Goal: Information Seeking & Learning: Understand process/instructions

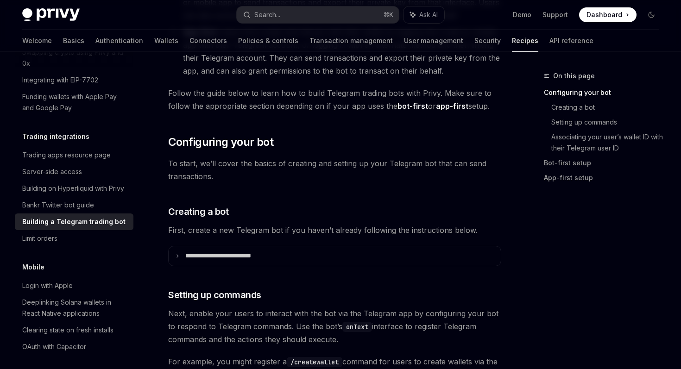
scroll to position [218, 0]
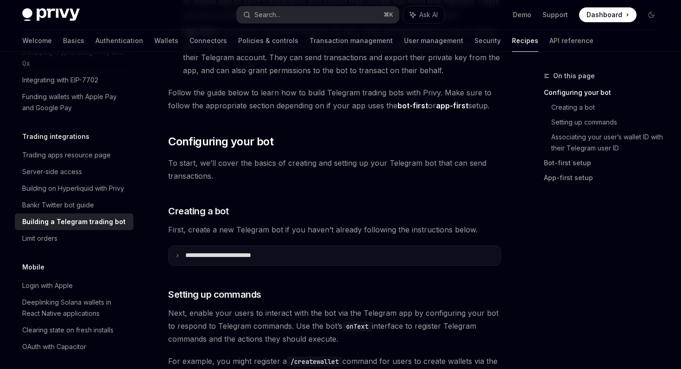
click at [185, 260] on summary "**********" at bounding box center [335, 255] width 332 height 19
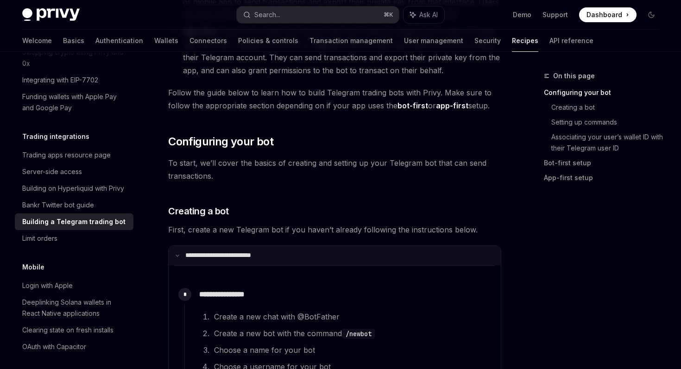
click at [185, 260] on summary "**********" at bounding box center [335, 255] width 332 height 19
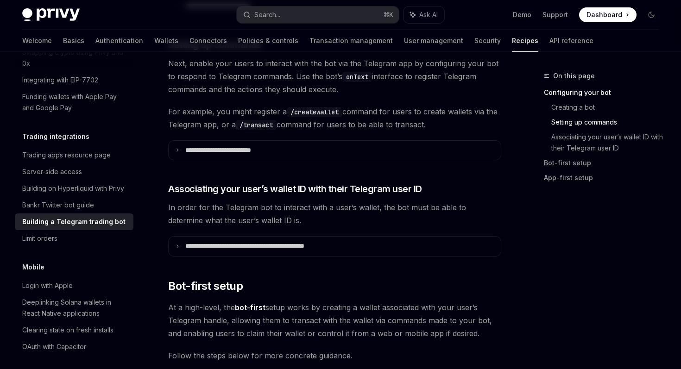
scroll to position [0, 0]
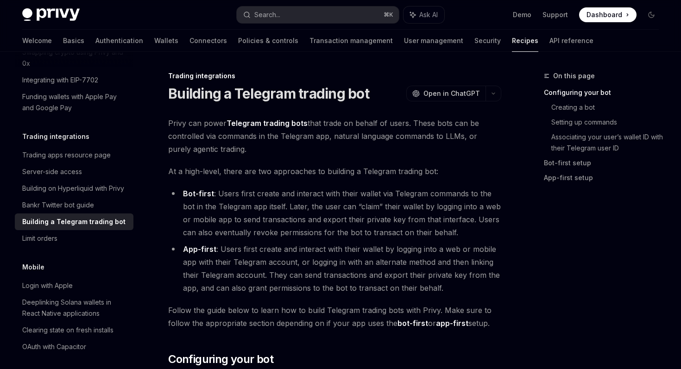
click at [372, 243] on li "App-first : Users first create and interact with their wallet by logging into a…" at bounding box center [334, 269] width 333 height 52
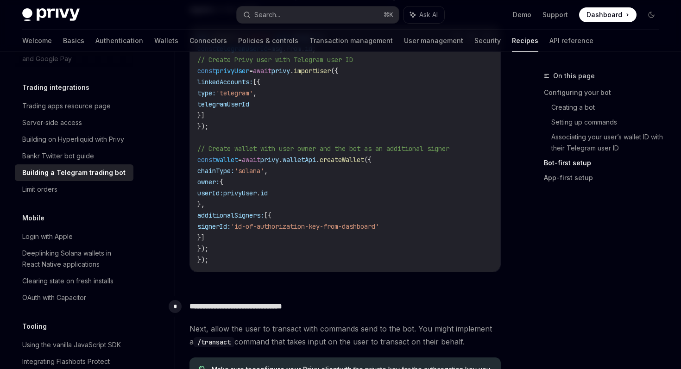
scroll to position [895, 0]
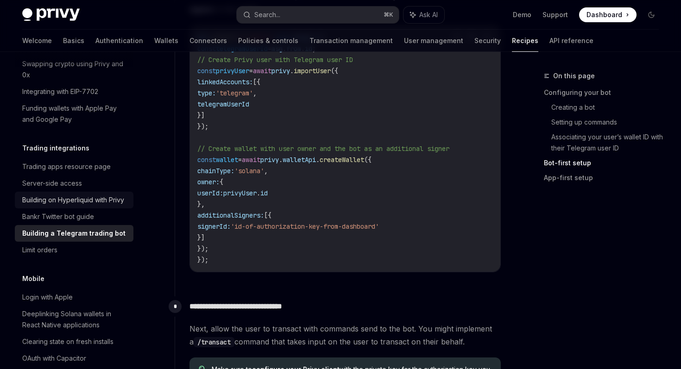
click at [96, 195] on div "Building on Hyperliquid with Privy" at bounding box center [73, 200] width 102 height 11
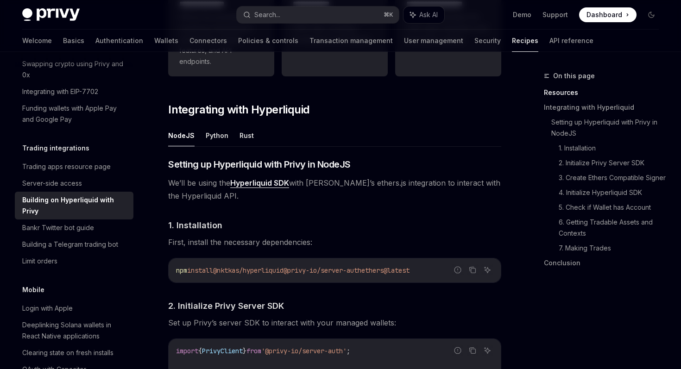
scroll to position [295, 0]
click at [220, 137] on button "Python" at bounding box center [217, 135] width 23 height 22
type textarea "*"
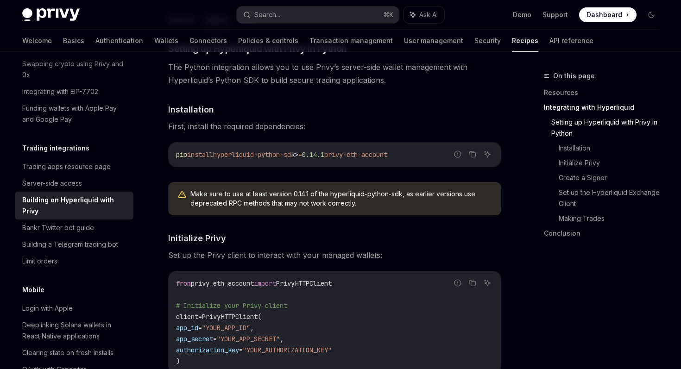
scroll to position [409, 0]
click at [472, 156] on icon "Copy the contents from the code block" at bounding box center [472, 155] width 7 height 7
click at [467, 149] on button "Copy the contents from the code block" at bounding box center [473, 155] width 12 height 12
drag, startPoint x: 412, startPoint y: 157, endPoint x: 193, endPoint y: 152, distance: 218.8
click at [193, 152] on code "pip install hyperliquid-python-sd k > = 0.14.1 privy-eth-account" at bounding box center [334, 155] width 317 height 11
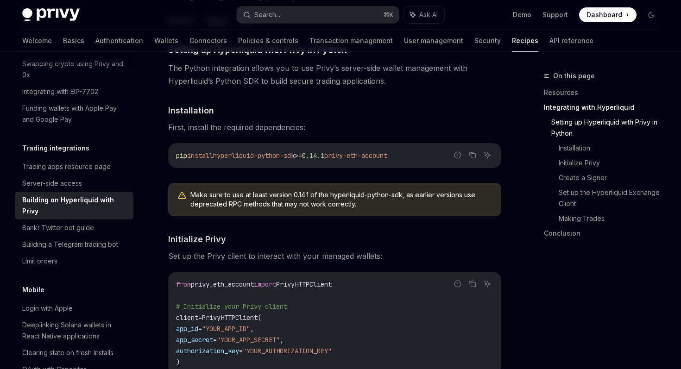
copy span "install hyperliquid-python-sd k > = 0.14.1 privy-eth-account"
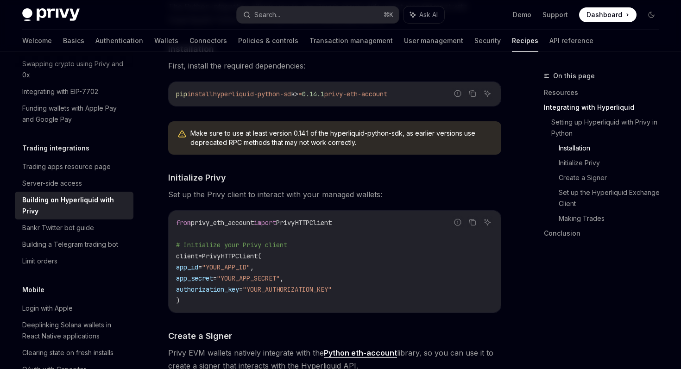
scroll to position [472, 0]
click at [477, 221] on button "Copy the contents from the code block" at bounding box center [473, 222] width 12 height 12
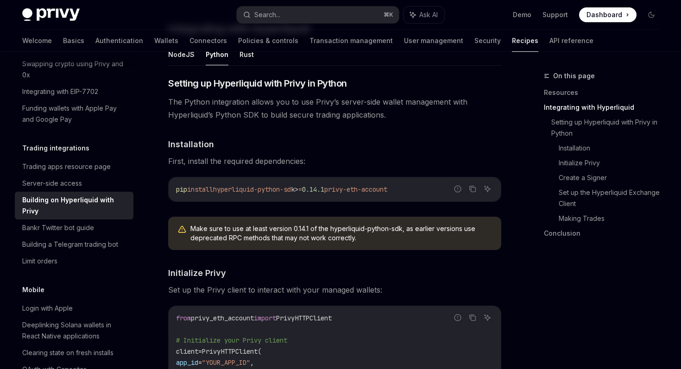
scroll to position [377, 0]
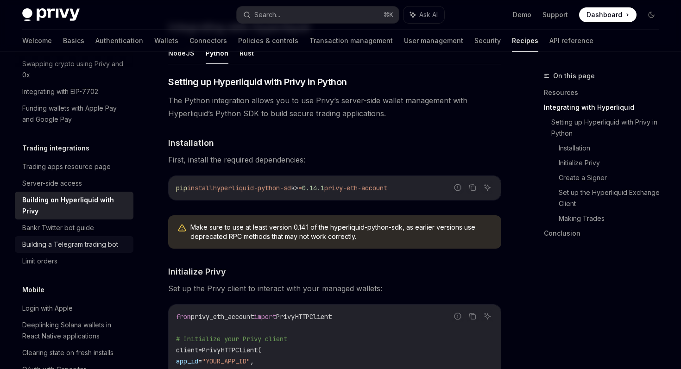
click at [80, 239] on div "Building a Telegram trading bot" at bounding box center [70, 244] width 96 height 11
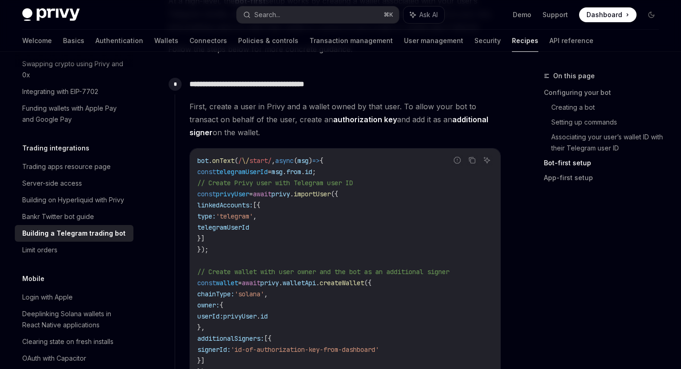
scroll to position [773, 0]
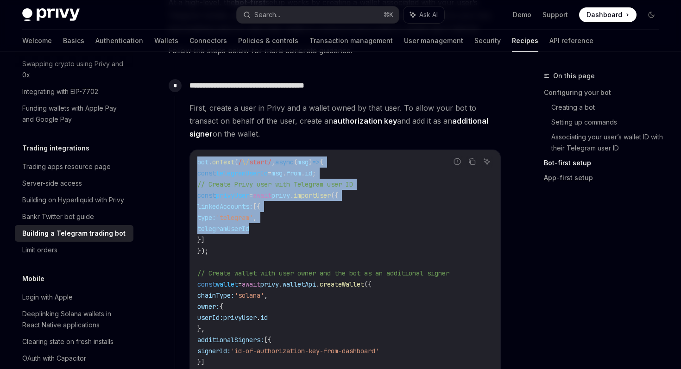
drag, startPoint x: 198, startPoint y: 163, endPoint x: 252, endPoint y: 232, distance: 87.1
click at [252, 232] on code "bot . onText ( / \/ start/ , async ( msg ) => { const telegramUserId = msg . fr…" at bounding box center [345, 274] width 296 height 234
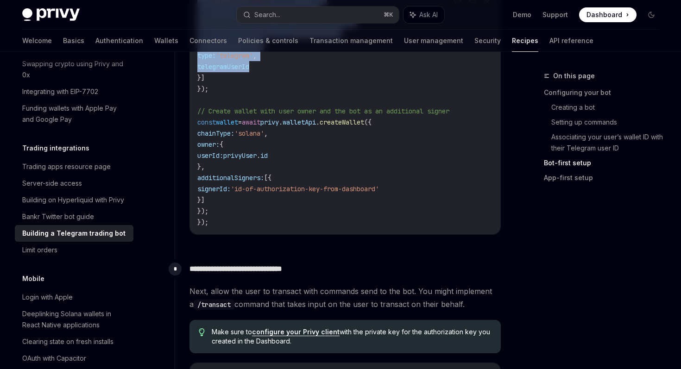
scroll to position [934, 0]
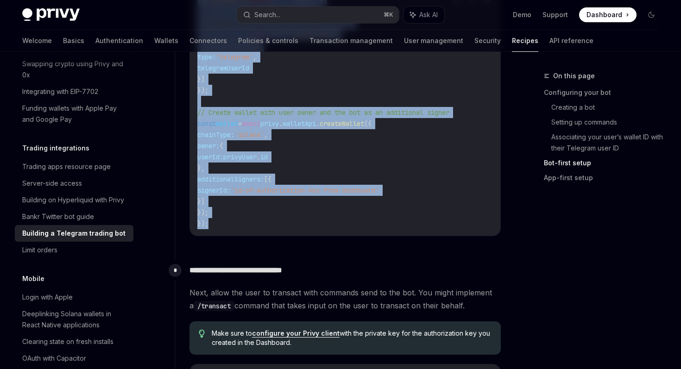
click at [237, 225] on code "bot . onText ( / \/ start/ , async ( msg ) => { const telegramUserId = msg . fr…" at bounding box center [345, 113] width 296 height 234
copy code "bot . onText ( / \/ start/ , async ( msg ) => { const telegramUserId = msg . fr…"
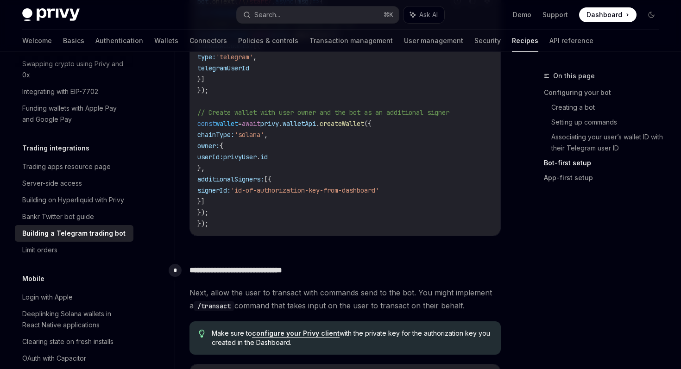
click at [304, 226] on code "bot . onText ( / \/ start/ , async ( msg ) => { const telegramUserId = msg . fr…" at bounding box center [345, 113] width 296 height 234
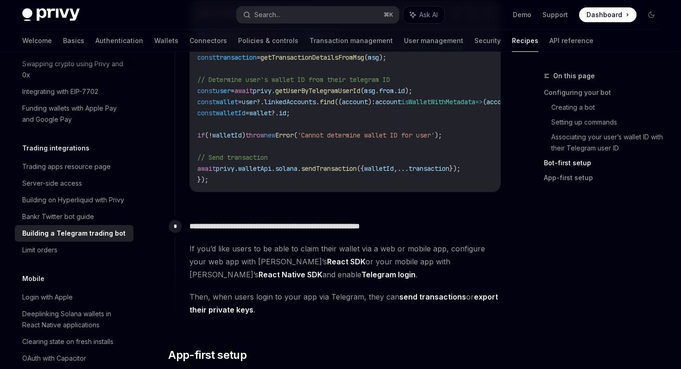
scroll to position [1297, 0]
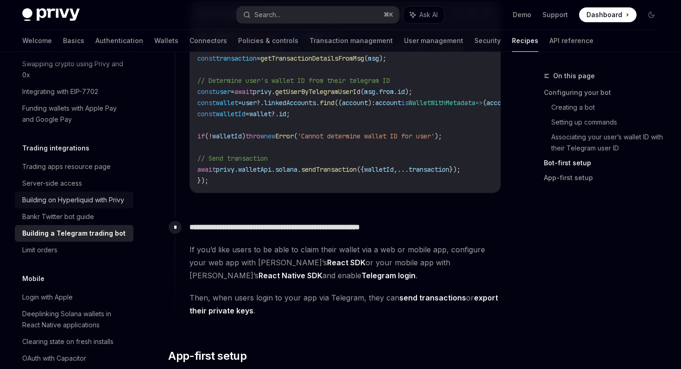
click at [103, 195] on div "Building on Hyperliquid with Privy" at bounding box center [73, 200] width 102 height 11
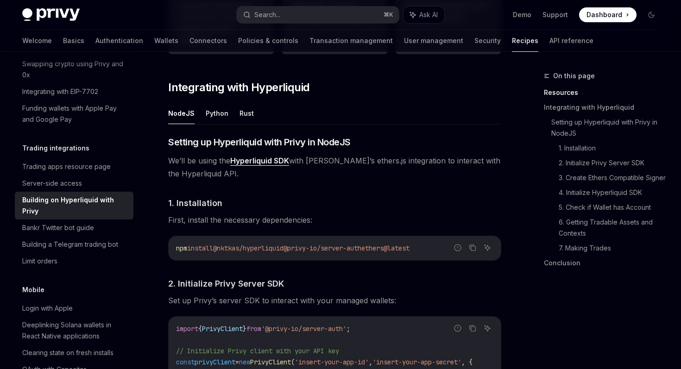
scroll to position [317, 0]
click at [213, 110] on button "Python" at bounding box center [217, 112] width 23 height 22
type textarea "*"
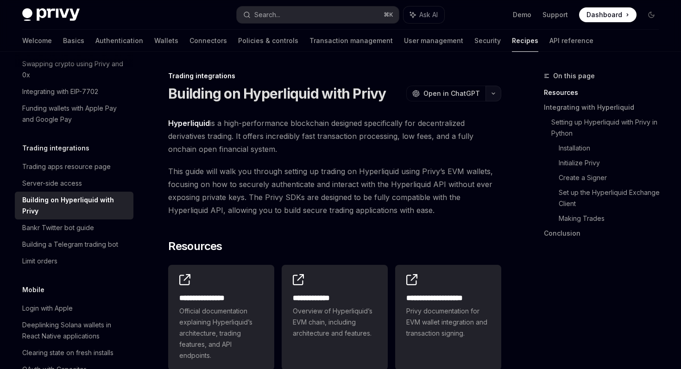
click at [493, 95] on icon "button" at bounding box center [493, 94] width 11 height 4
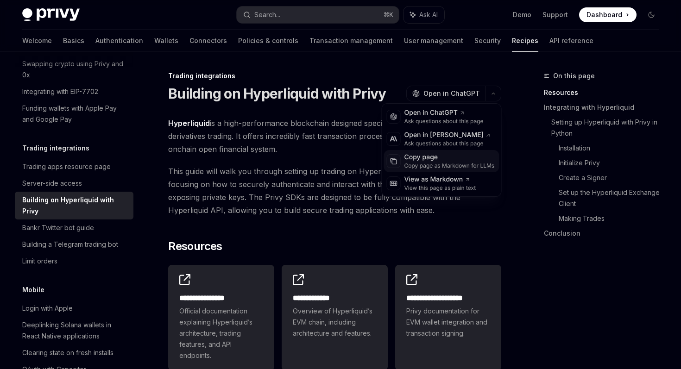
click at [449, 159] on div "Copy page" at bounding box center [450, 157] width 90 height 9
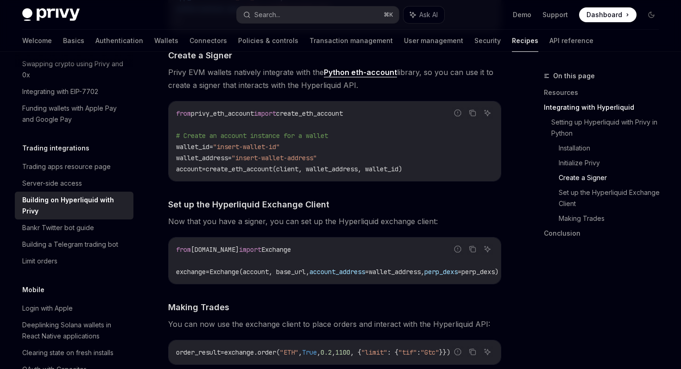
scroll to position [748, 0]
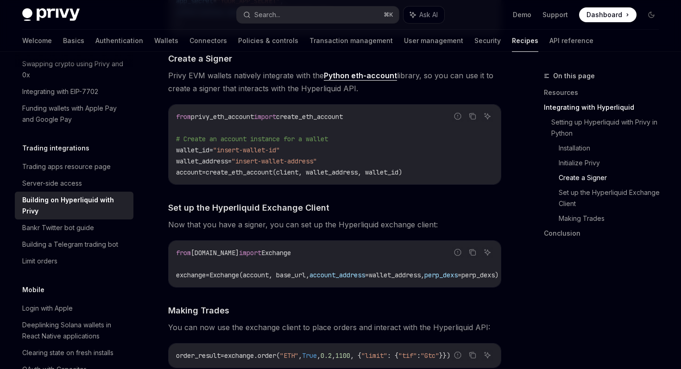
click at [234, 196] on div "​ Setting up Hyperliquid with Privy in Python The Python integration allows you…" at bounding box center [334, 43] width 333 height 679
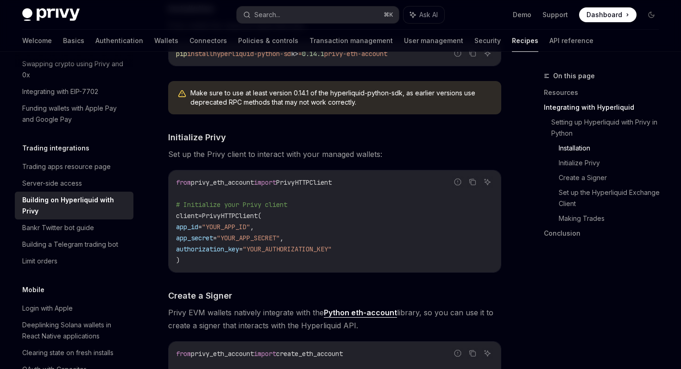
scroll to position [510, 0]
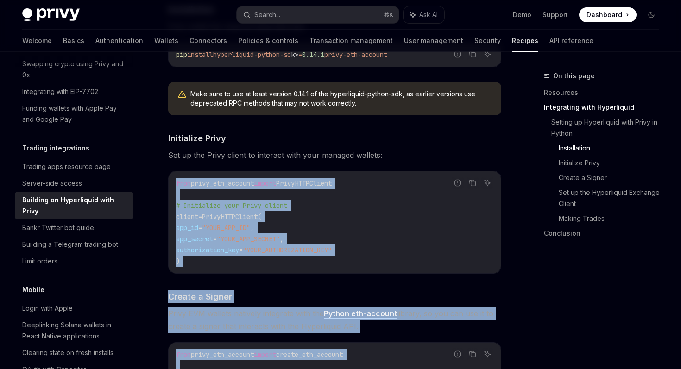
click at [169, 164] on div "​ Setting up Hyperliquid with Privy in Python The Python integration allows you…" at bounding box center [334, 281] width 333 height 679
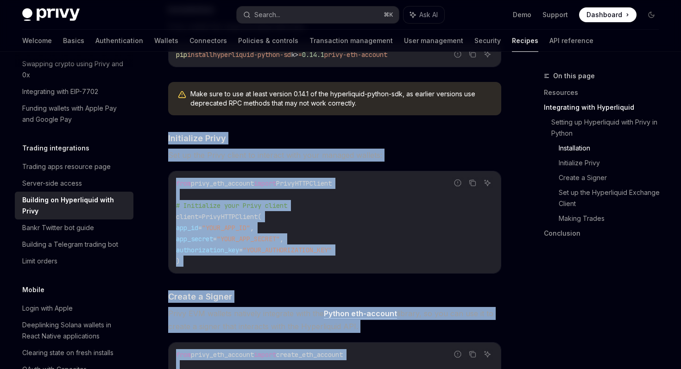
click at [169, 127] on div "​ Setting up Hyperliquid with Privy in Python The Python integration allows you…" at bounding box center [334, 281] width 333 height 679
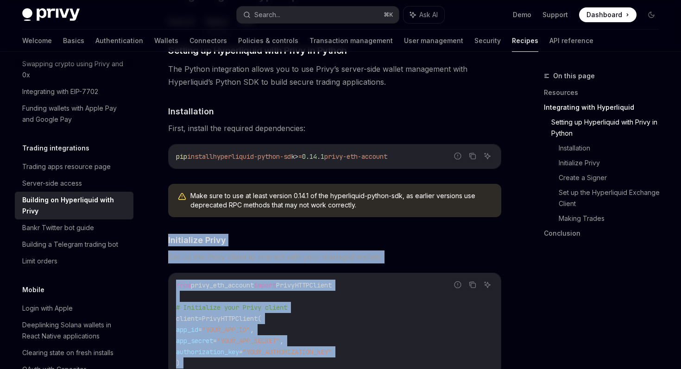
scroll to position [412, 0]
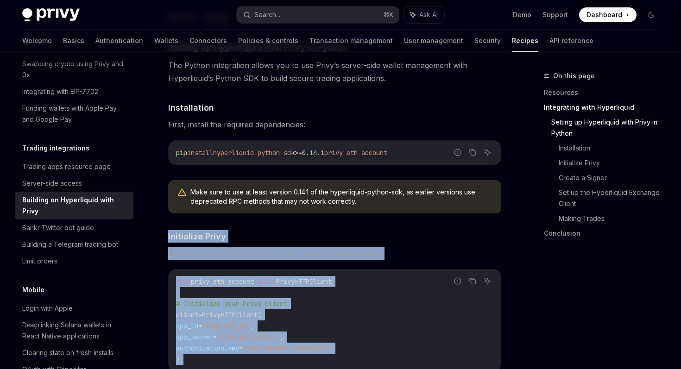
copy div "Initialize Privy Set up the Privy client to interact with your managed wallets:…"
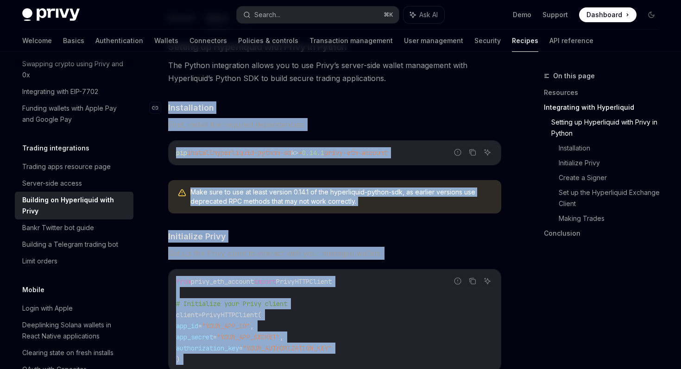
click at [168, 104] on span "Installation" at bounding box center [191, 107] width 46 height 13
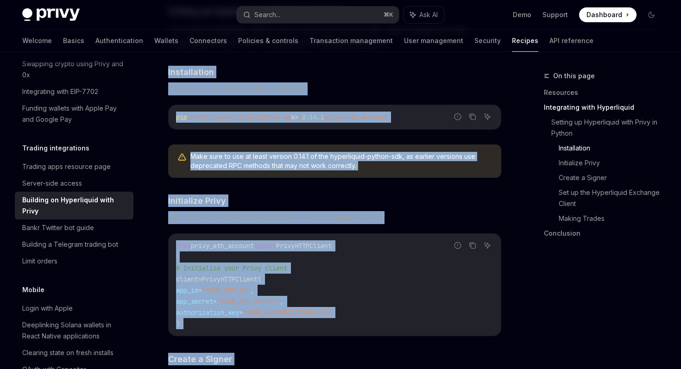
scroll to position [452, 0]
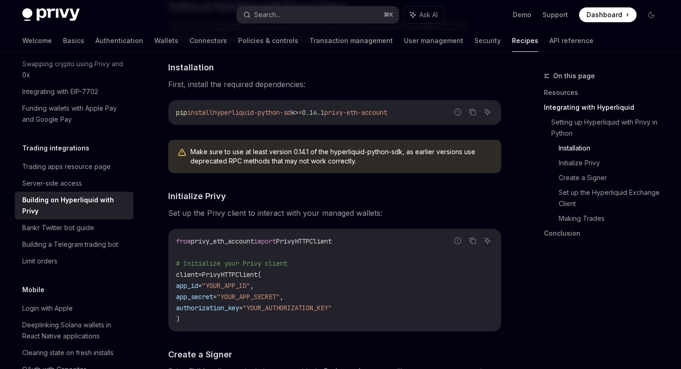
click at [331, 74] on div "​ Setting up Hyperliquid with Privy in Python The Python integration allows you…" at bounding box center [334, 339] width 333 height 679
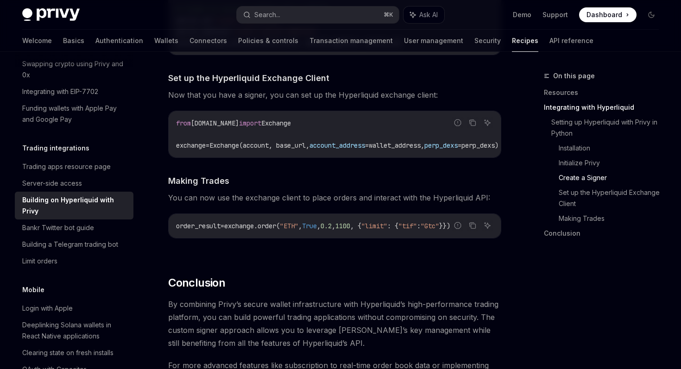
scroll to position [0, 0]
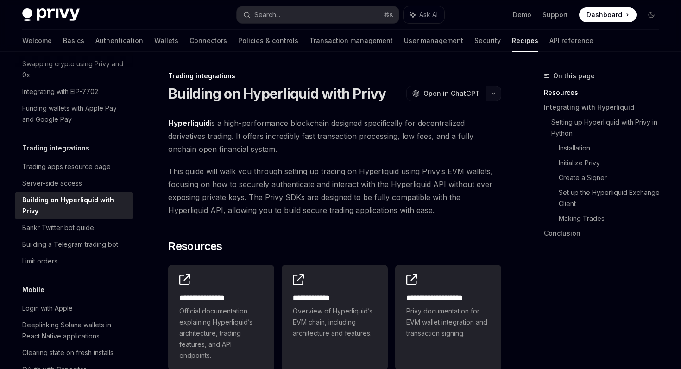
click at [497, 99] on button "button" at bounding box center [494, 94] width 16 height 16
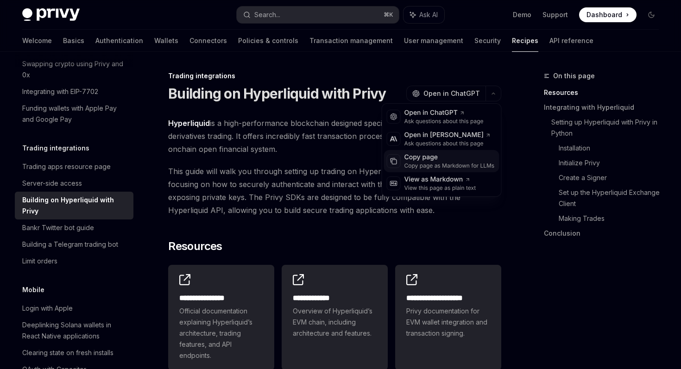
click at [462, 164] on div "Copy page as Markdown for LLMs" at bounding box center [450, 165] width 90 height 7
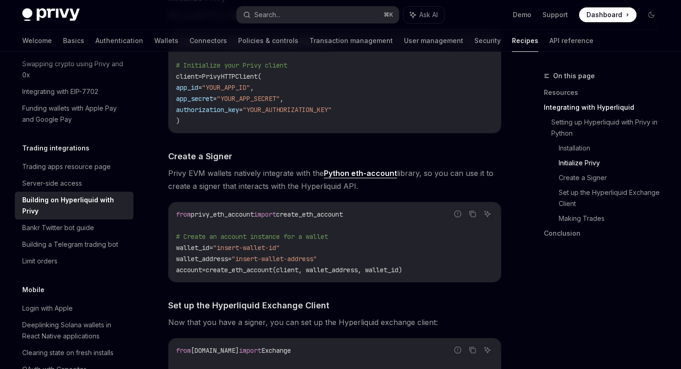
scroll to position [647, 0]
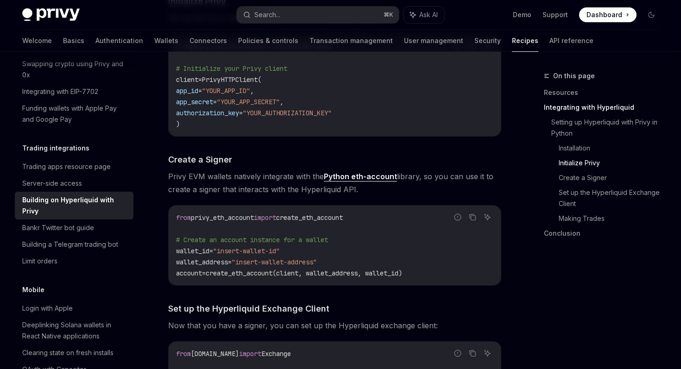
click at [402, 277] on span "create_eth_account(client, wallet_address, wallet_id)" at bounding box center [304, 273] width 197 height 8
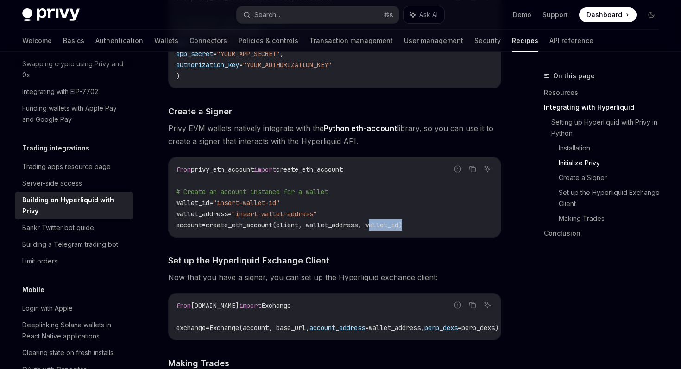
scroll to position [706, 0]
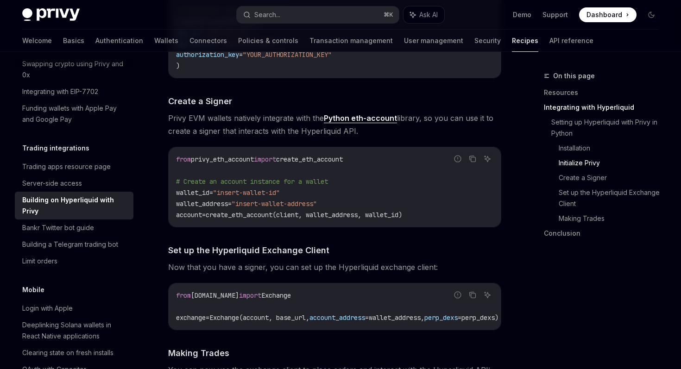
click at [302, 198] on code "from privy_eth_account import create_eth_account # Create an account instance f…" at bounding box center [334, 187] width 317 height 67
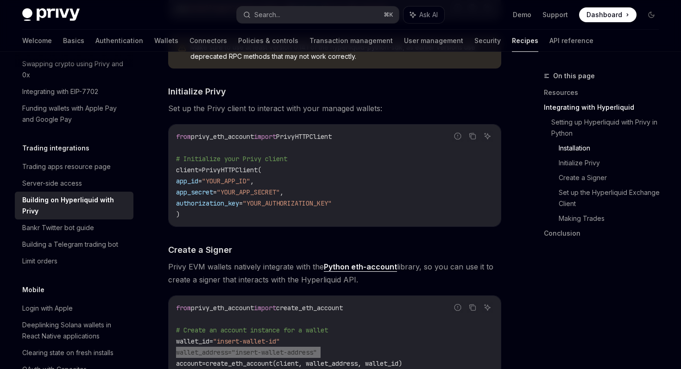
scroll to position [557, 0]
click at [331, 138] on span "PrivyHTTPClient" at bounding box center [304, 137] width 56 height 8
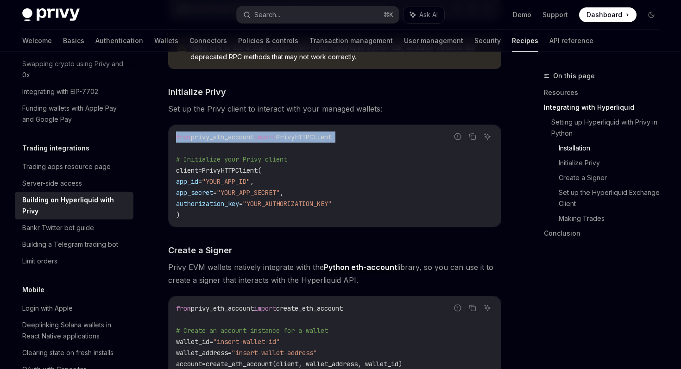
click at [331, 138] on span "PrivyHTTPClient" at bounding box center [304, 137] width 56 height 8
copy code "from privy_eth_account import PrivyHTTPClient"
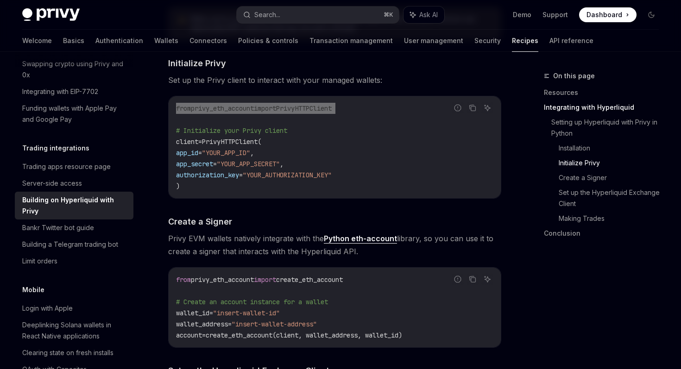
scroll to position [586, 0]
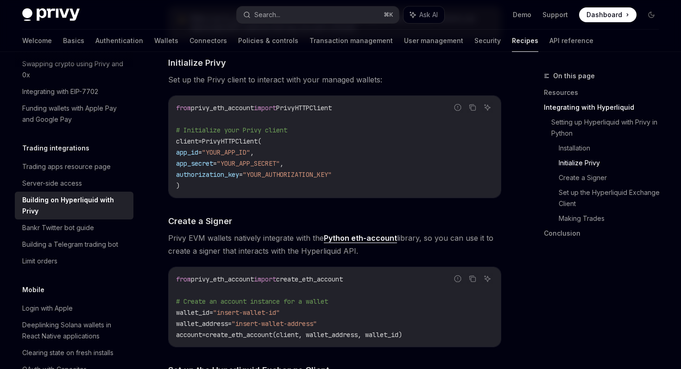
click at [435, 338] on code "from privy_eth_account import create_eth_account # Create an account instance f…" at bounding box center [334, 307] width 317 height 67
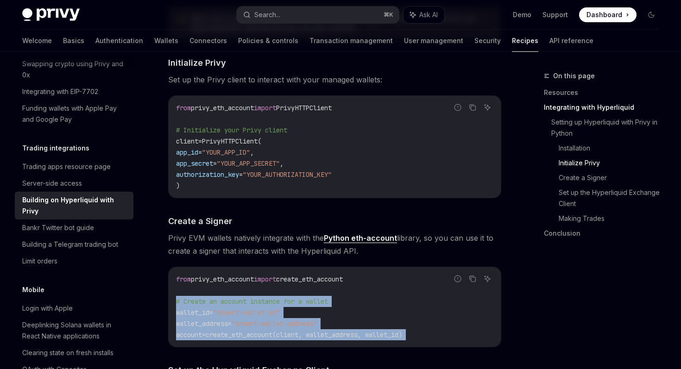
drag, startPoint x: 435, startPoint y: 338, endPoint x: 170, endPoint y: 304, distance: 266.8
click at [170, 304] on div "from privy_eth_account import create_eth_account # Create an account instance f…" at bounding box center [335, 307] width 332 height 80
copy code "# Create an account instance for a wallet wallet_id = "insert-wallet-id" wallet…"
click at [329, 275] on span "create_eth_account" at bounding box center [309, 279] width 67 height 8
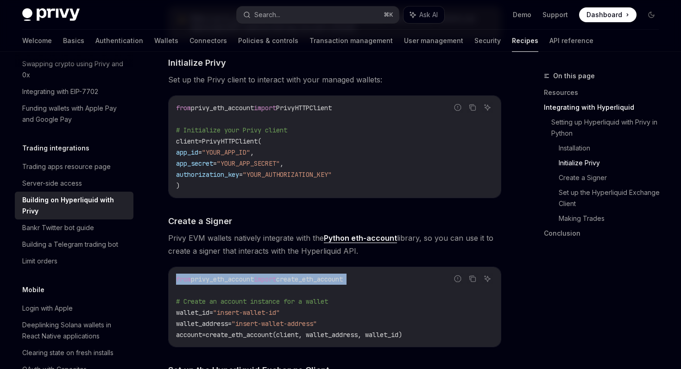
click at [329, 275] on span "create_eth_account" at bounding box center [309, 279] width 67 height 8
copy code "from privy_eth_account import create_eth_account"
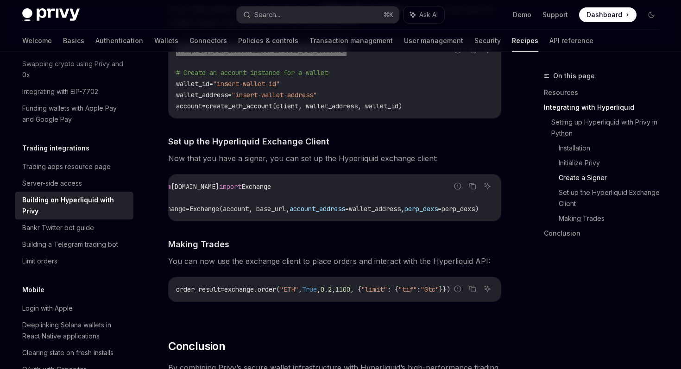
scroll to position [0, 51]
click at [304, 206] on span "account_address" at bounding box center [318, 209] width 56 height 8
click at [423, 211] on span "perp_dexs" at bounding box center [421, 209] width 33 height 8
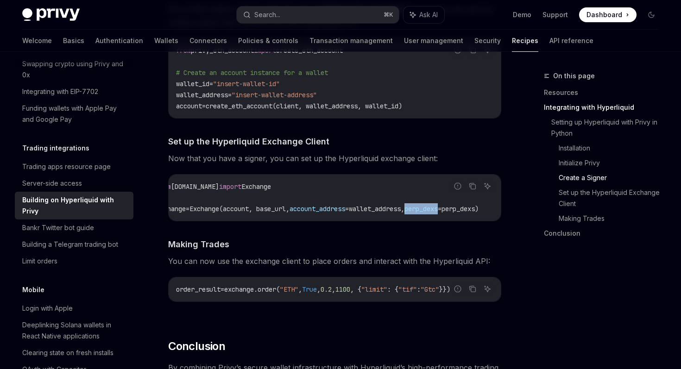
scroll to position [0, 0]
click at [266, 210] on span "Exchange(account, base_url," at bounding box center [259, 209] width 100 height 8
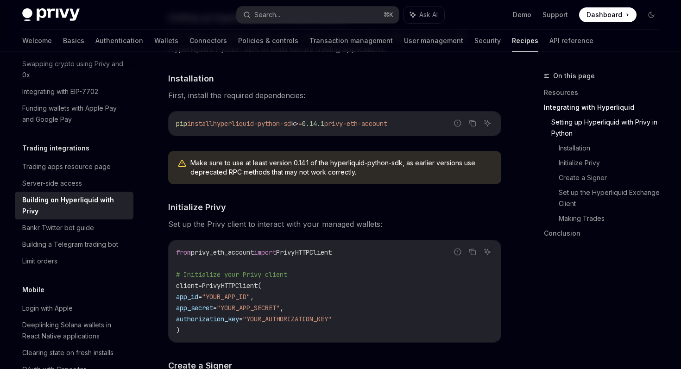
scroll to position [433, 0]
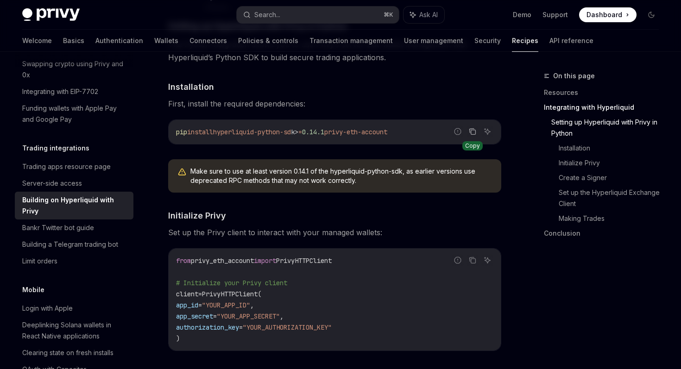
click at [472, 134] on icon "Copy the contents from the code block" at bounding box center [473, 132] width 5 height 5
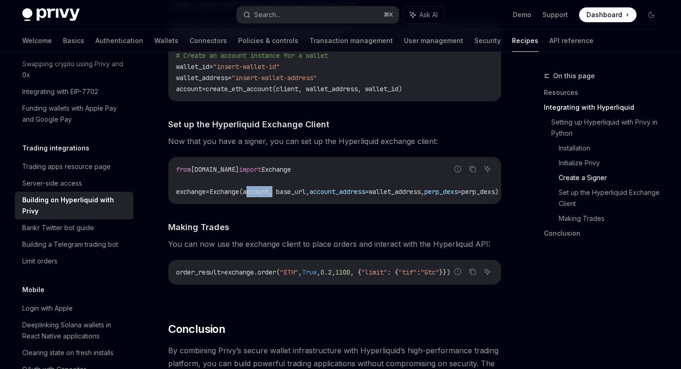
scroll to position [832, 0]
click at [473, 170] on icon "Copy the contents from the code block" at bounding box center [472, 168] width 7 height 7
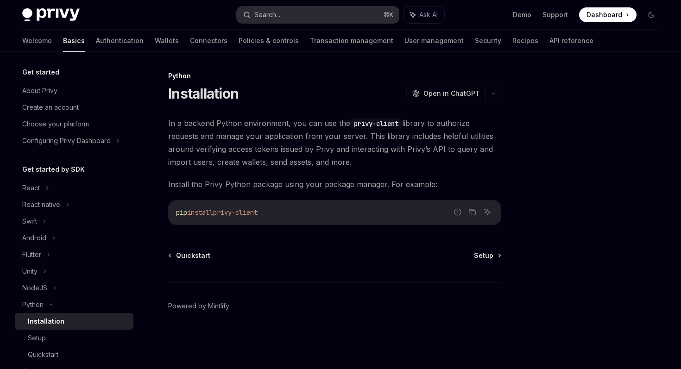
click at [342, 13] on button "Search... ⌘ K" at bounding box center [318, 14] width 162 height 17
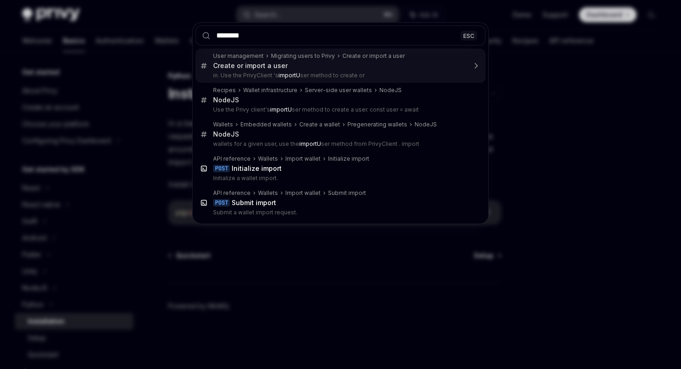
type input "*********"
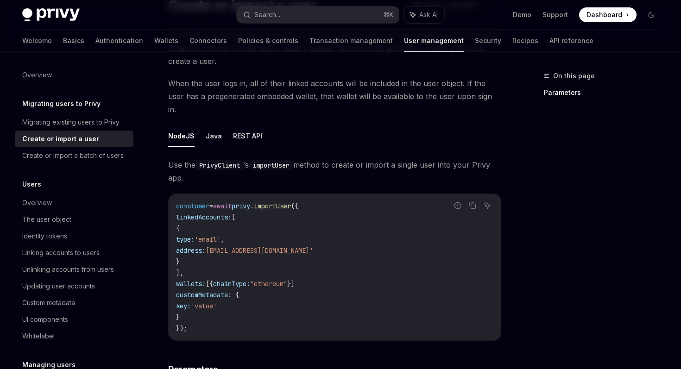
scroll to position [91, 0]
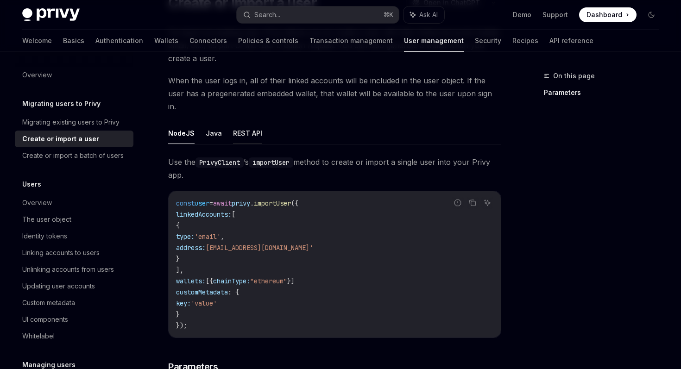
click at [244, 123] on button "REST API" at bounding box center [247, 133] width 29 height 22
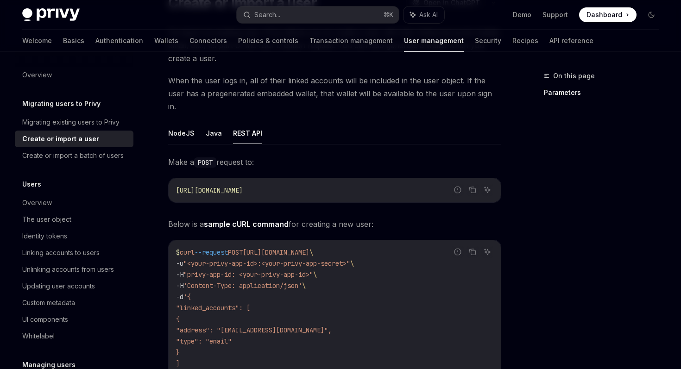
click at [203, 122] on ul "NodeJS Java REST API" at bounding box center [334, 133] width 333 height 22
click at [179, 122] on button "NodeJS" at bounding box center [181, 133] width 26 height 22
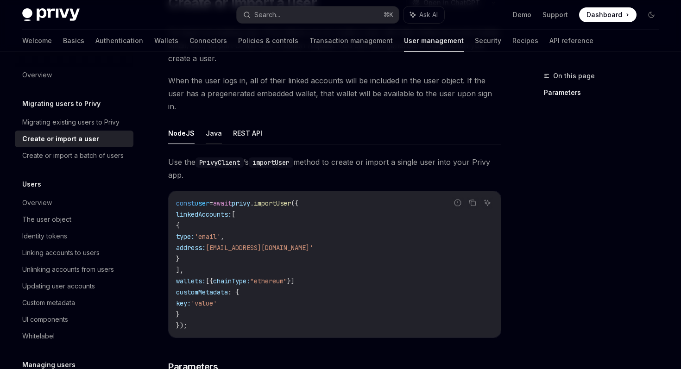
click at [210, 127] on button "Java" at bounding box center [214, 133] width 16 height 22
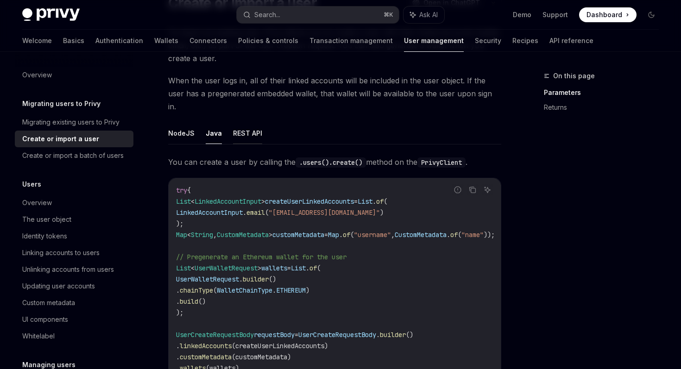
click at [234, 122] on button "REST API" at bounding box center [247, 133] width 29 height 22
type textarea "*"
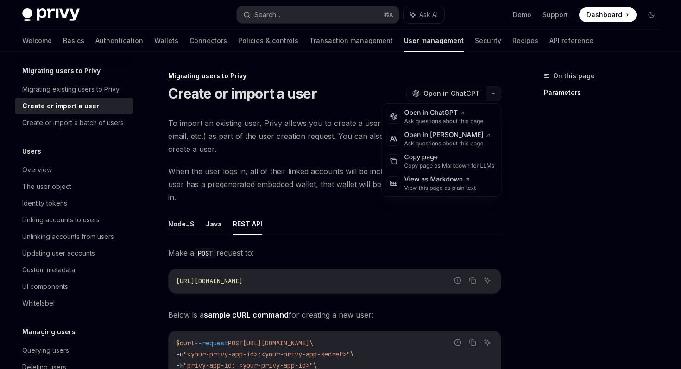
click at [488, 93] on button "button" at bounding box center [494, 94] width 16 height 16
click at [453, 166] on div "Copy page as Markdown for LLMs" at bounding box center [450, 165] width 90 height 7
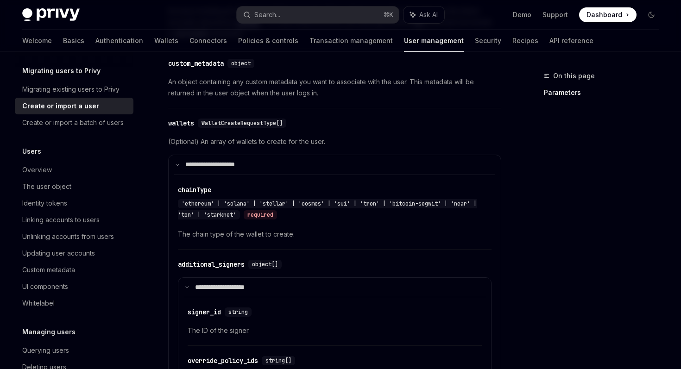
scroll to position [536, 0]
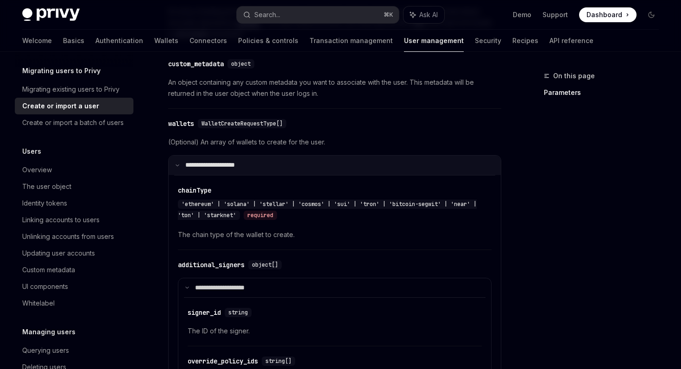
click at [176, 163] on icon at bounding box center [177, 165] width 5 height 5
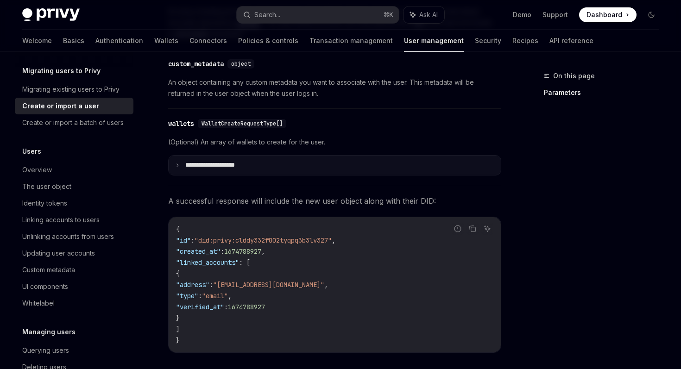
click at [176, 163] on icon at bounding box center [177, 165] width 5 height 5
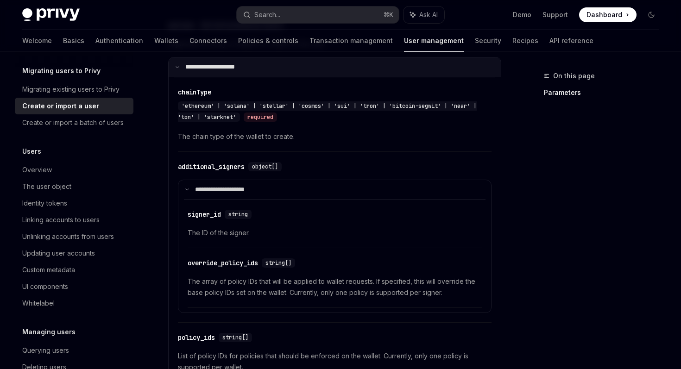
scroll to position [587, 0]
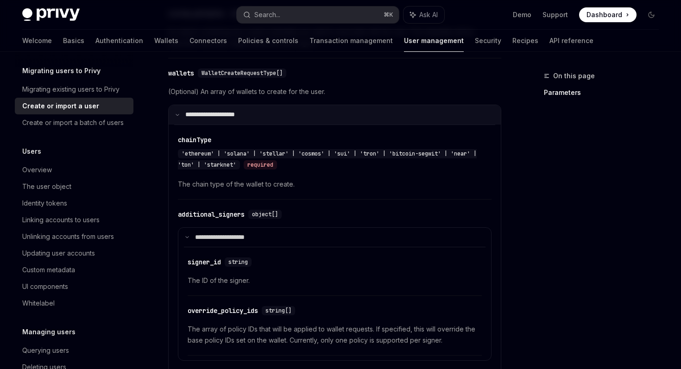
click at [177, 113] on icon at bounding box center [177, 115] width 5 height 5
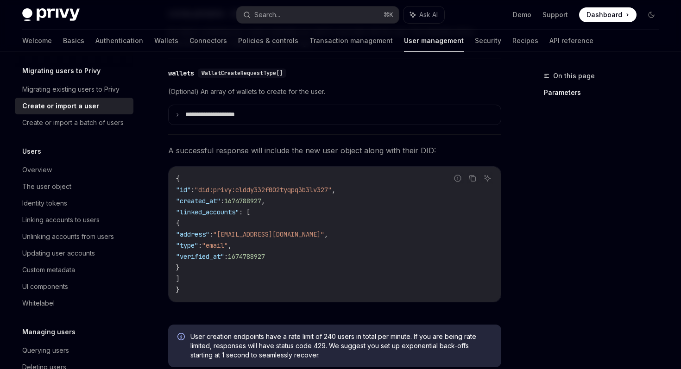
click at [422, 144] on span "A successful response will include the new user object along with their DID:" at bounding box center [334, 150] width 333 height 13
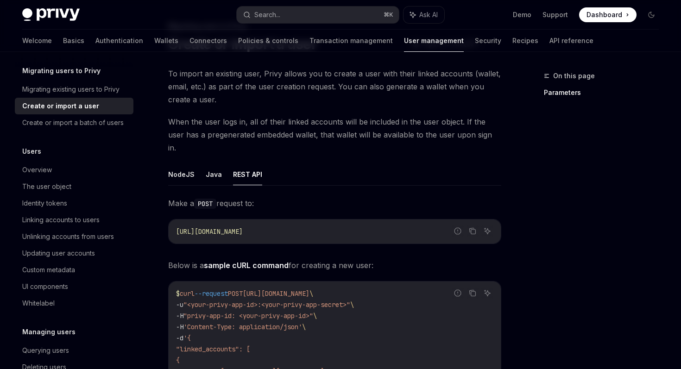
scroll to position [0, 0]
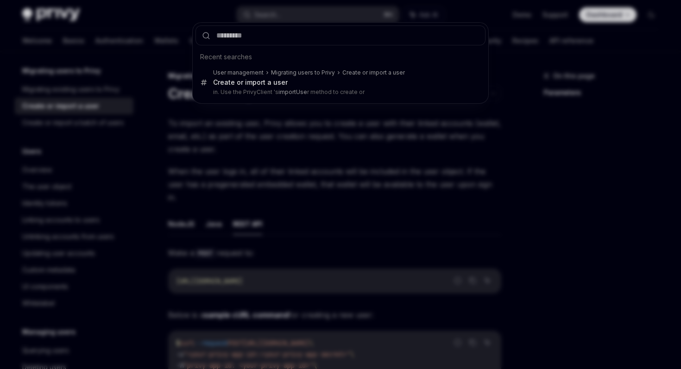
click at [307, 210] on div "Recent searches User management Migrating users to Privy Create or import a use…" at bounding box center [340, 184] width 681 height 369
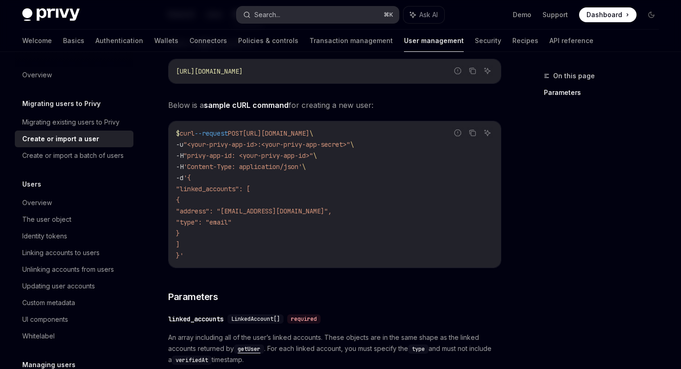
click at [327, 18] on button "Search... ⌘ K" at bounding box center [318, 14] width 162 height 17
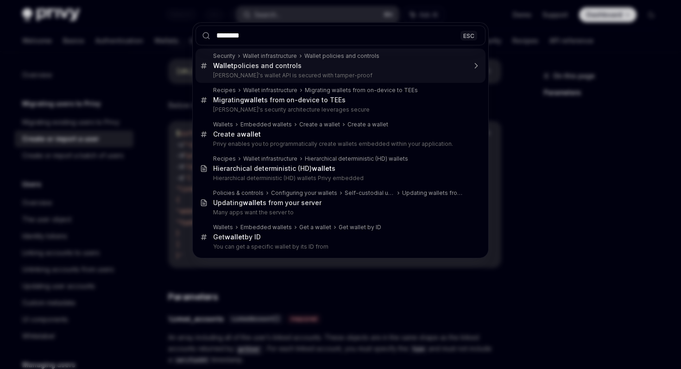
type input "*********"
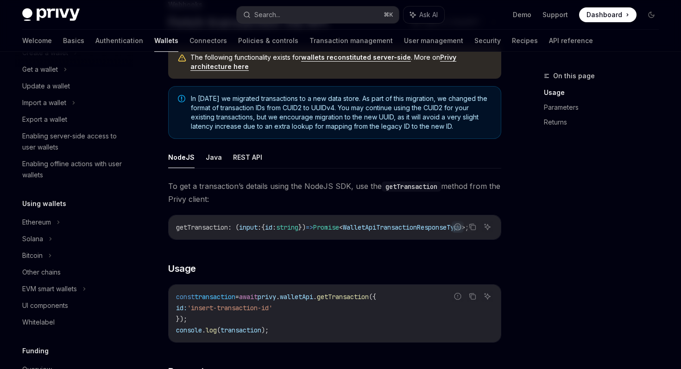
scroll to position [55, 0]
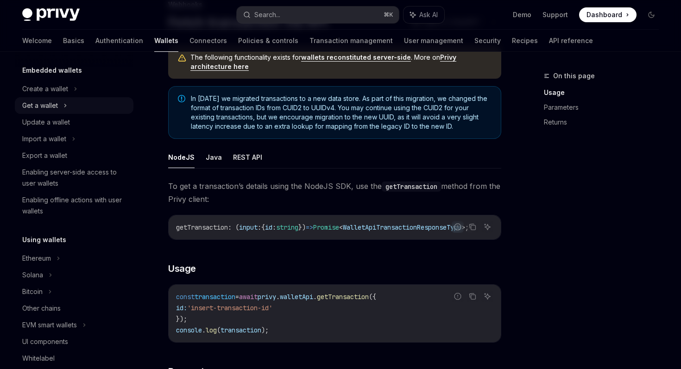
click at [59, 107] on div "Get a wallet" at bounding box center [74, 105] width 119 height 17
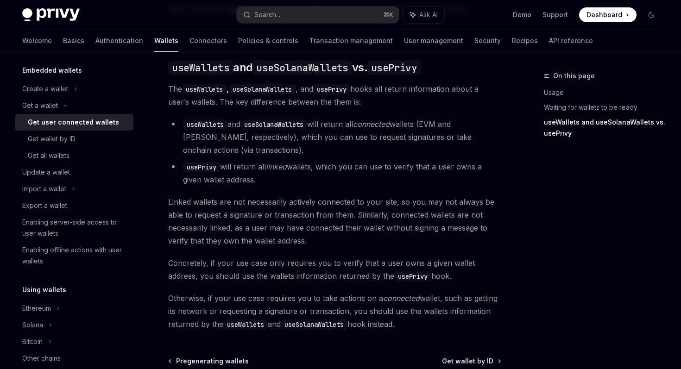
scroll to position [780, 0]
click at [90, 139] on div "Get wallet by ID" at bounding box center [78, 138] width 100 height 11
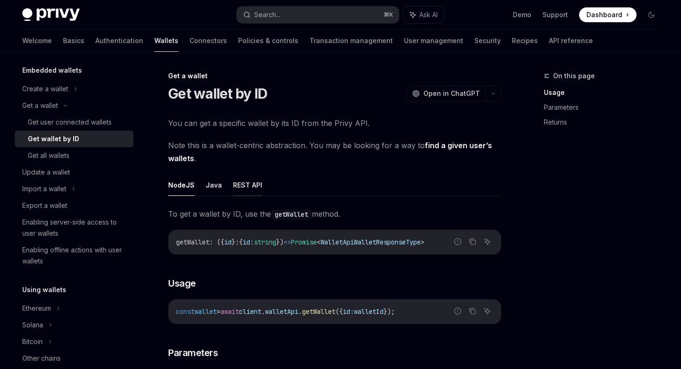
click at [256, 190] on button "REST API" at bounding box center [247, 185] width 29 height 22
type textarea "*"
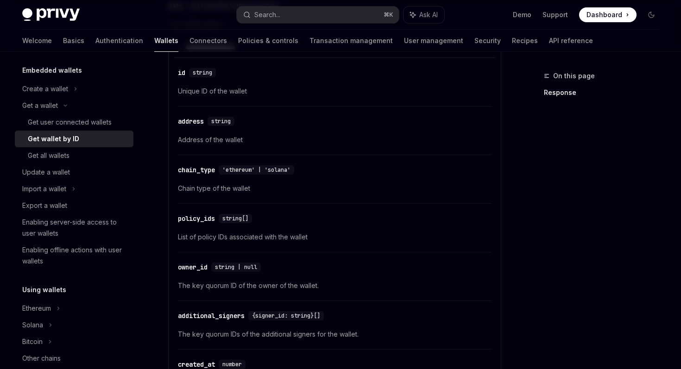
scroll to position [299, 0]
